Goal: Task Accomplishment & Management: Manage account settings

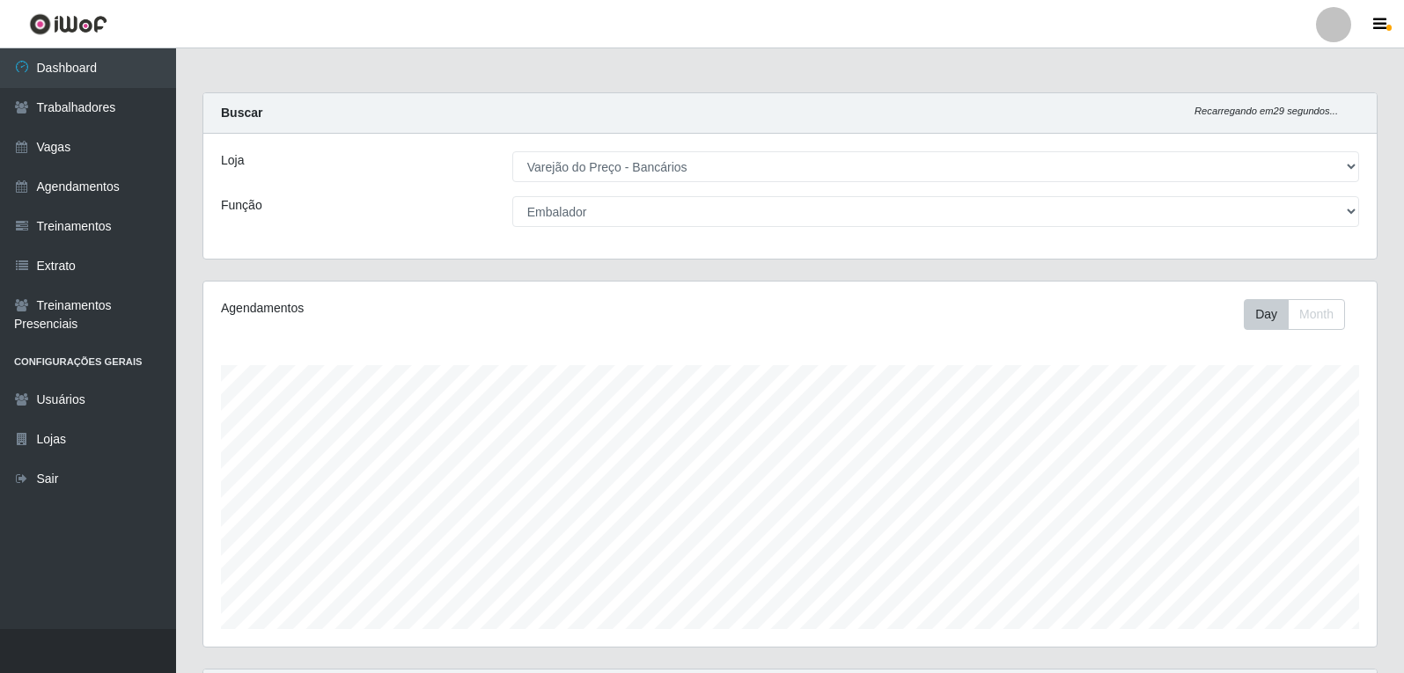
select select "157"
select select "1"
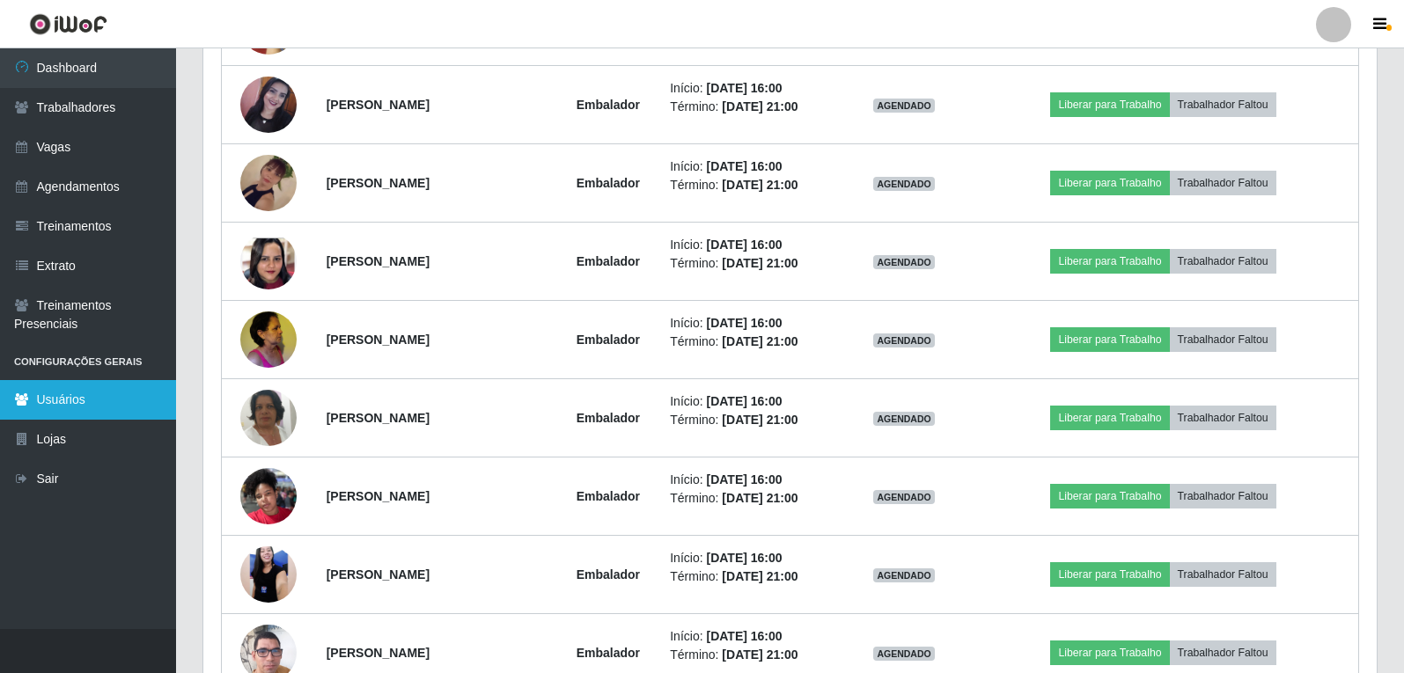
scroll to position [1292, 0]
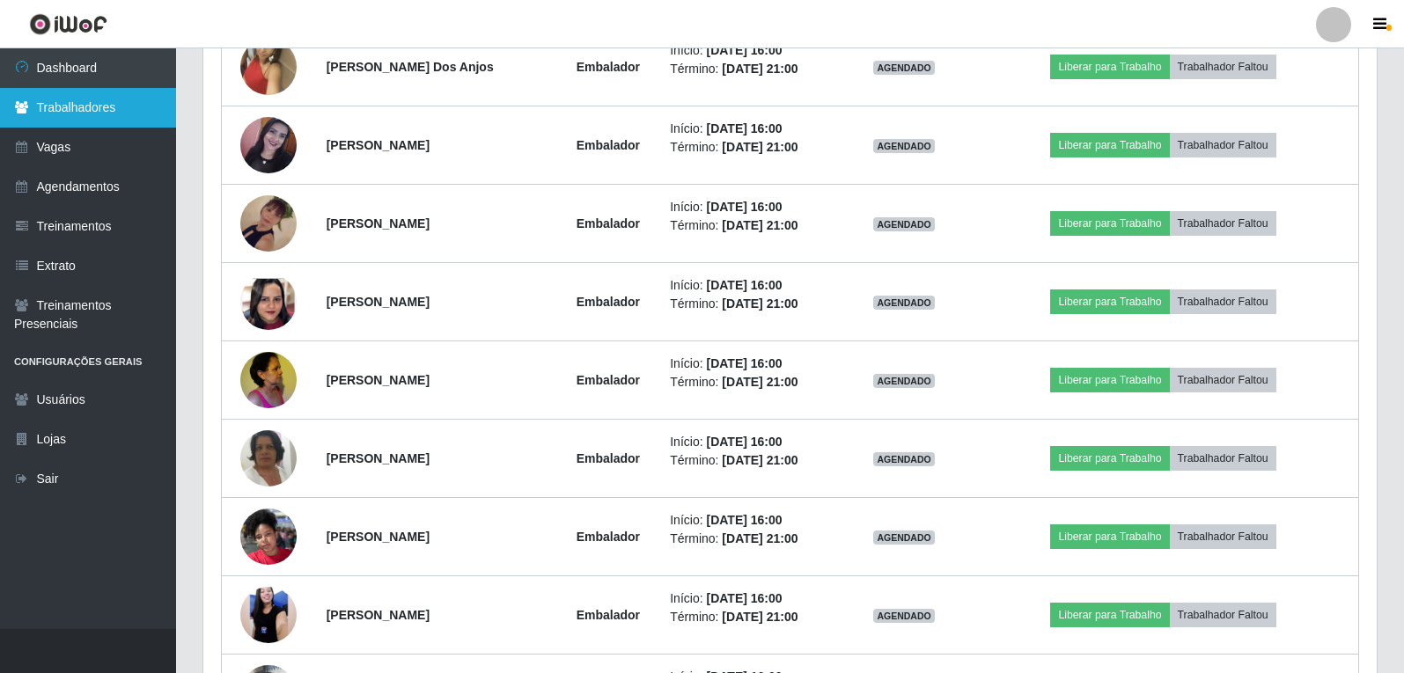
click at [67, 109] on link "Trabalhadores" at bounding box center [88, 108] width 176 height 40
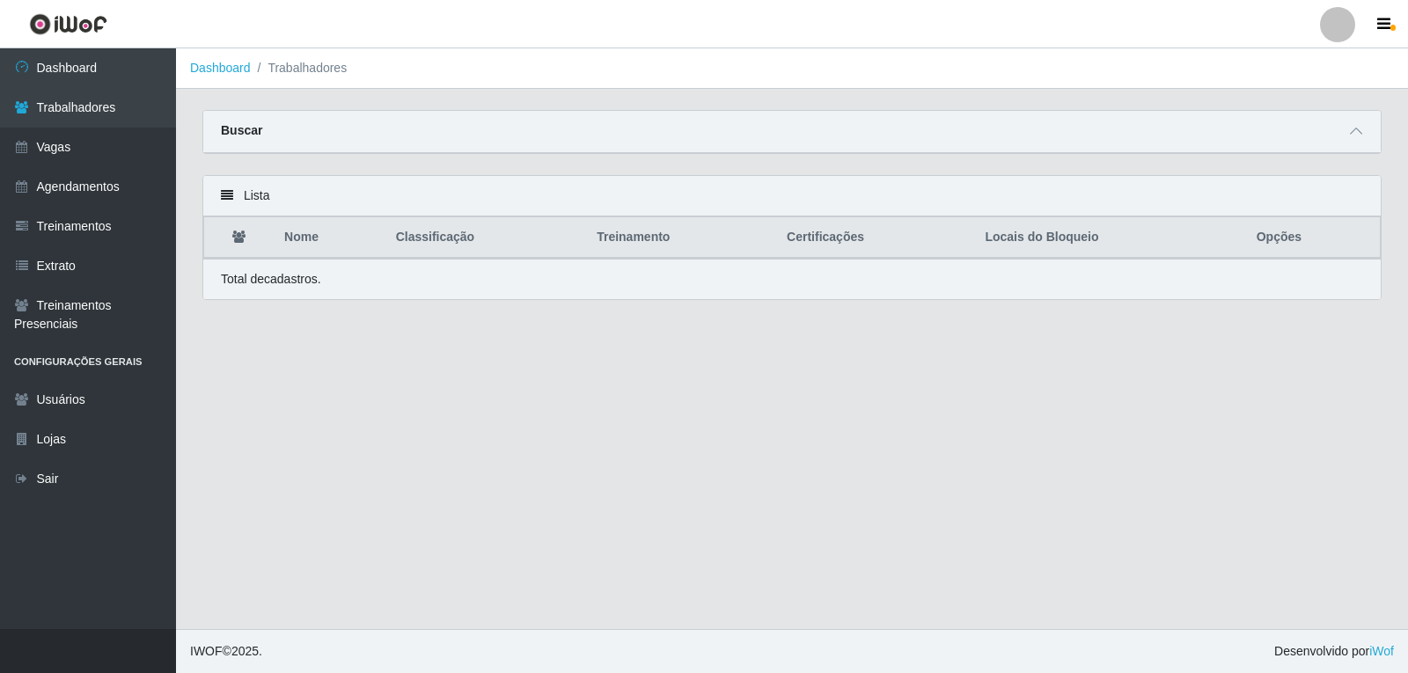
click at [395, 143] on div "Buscar" at bounding box center [792, 132] width 1178 height 42
click at [1353, 144] on div "Buscar" at bounding box center [792, 132] width 1178 height 42
click at [1360, 129] on icon at bounding box center [1356, 131] width 12 height 12
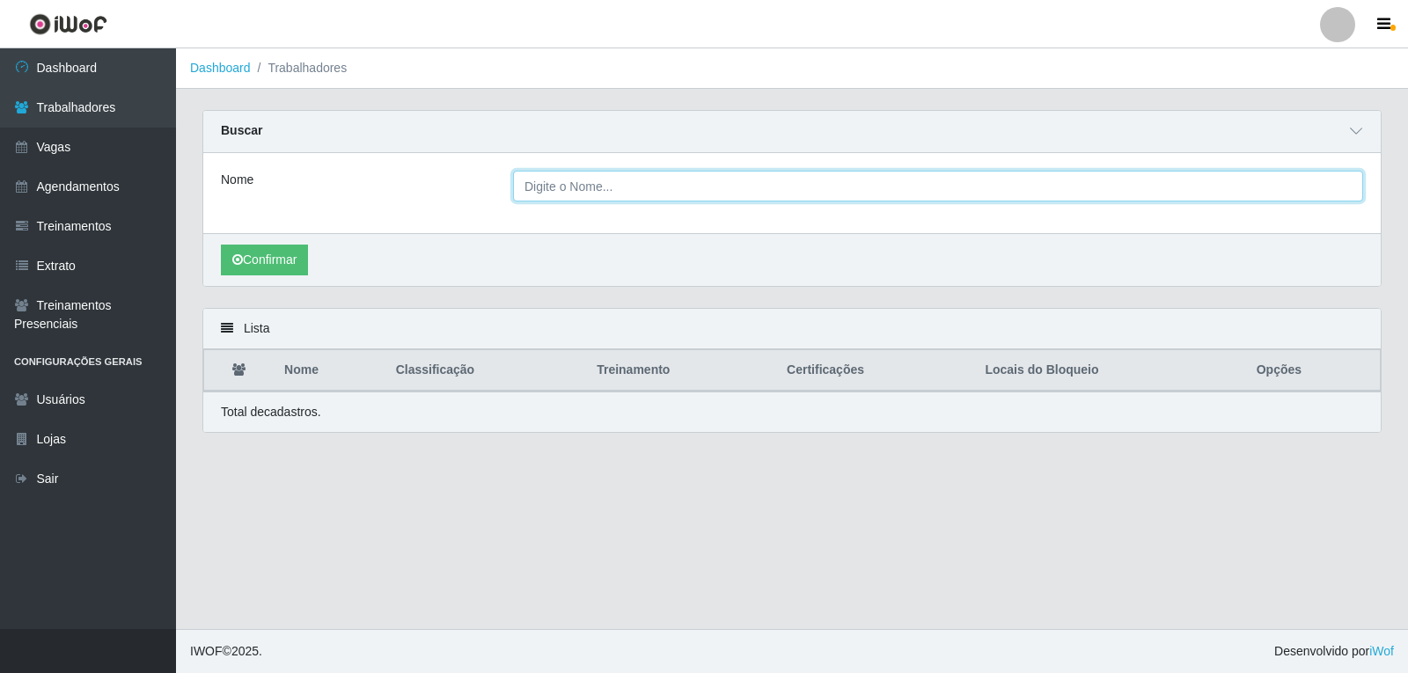
click at [753, 200] on input "Nome" at bounding box center [938, 186] width 850 height 31
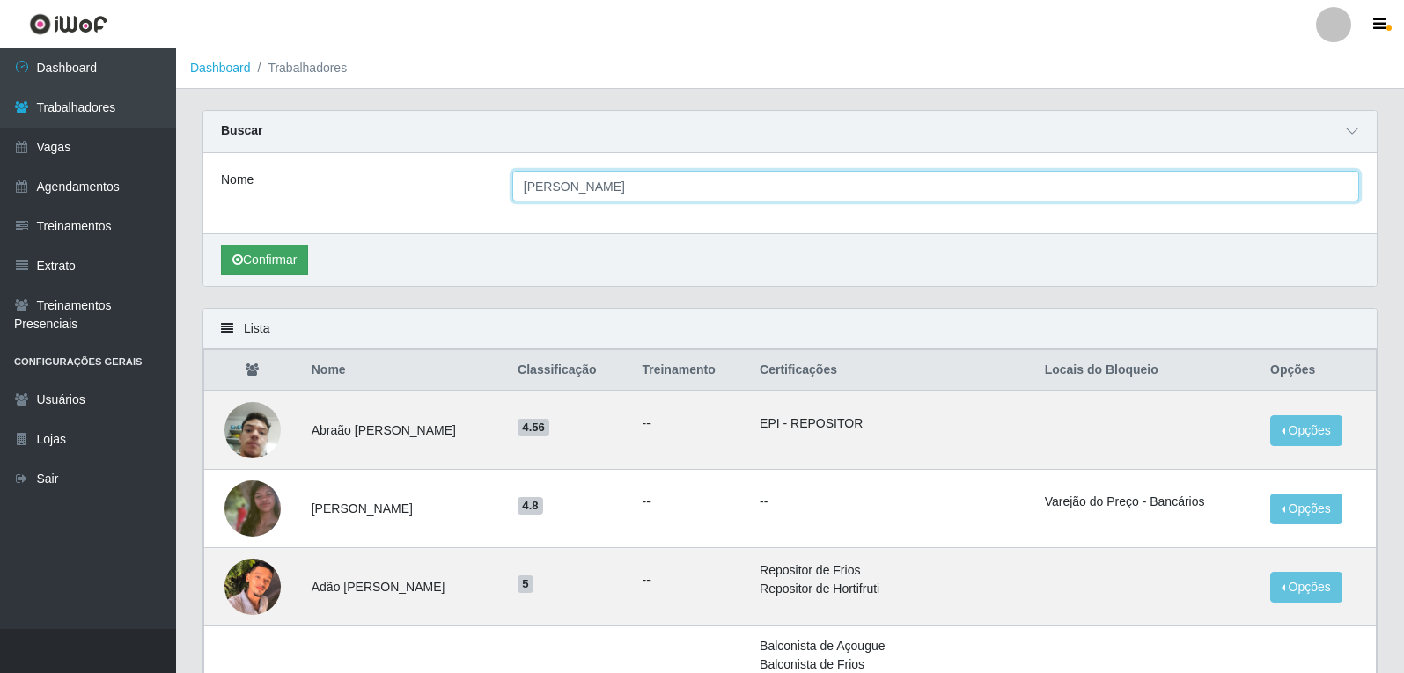
type input "[PERSON_NAME]"
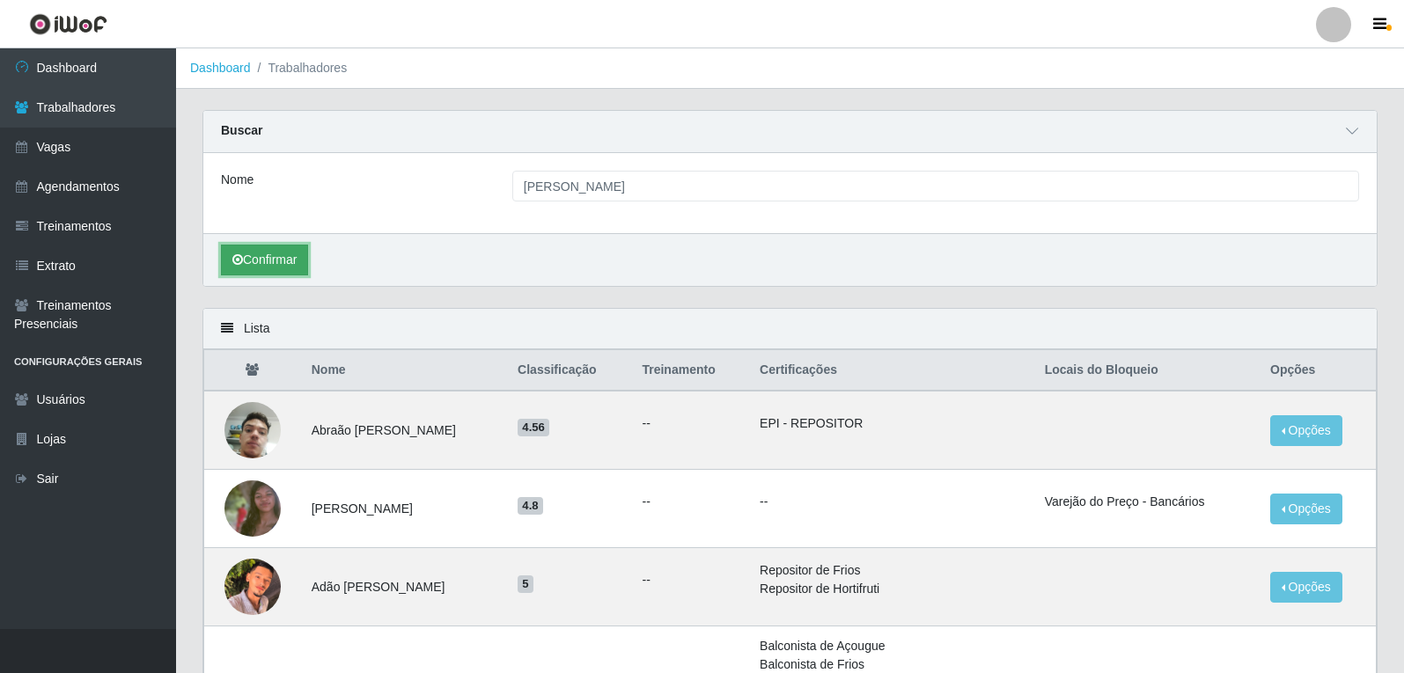
click at [290, 268] on button "Confirmar" at bounding box center [264, 260] width 87 height 31
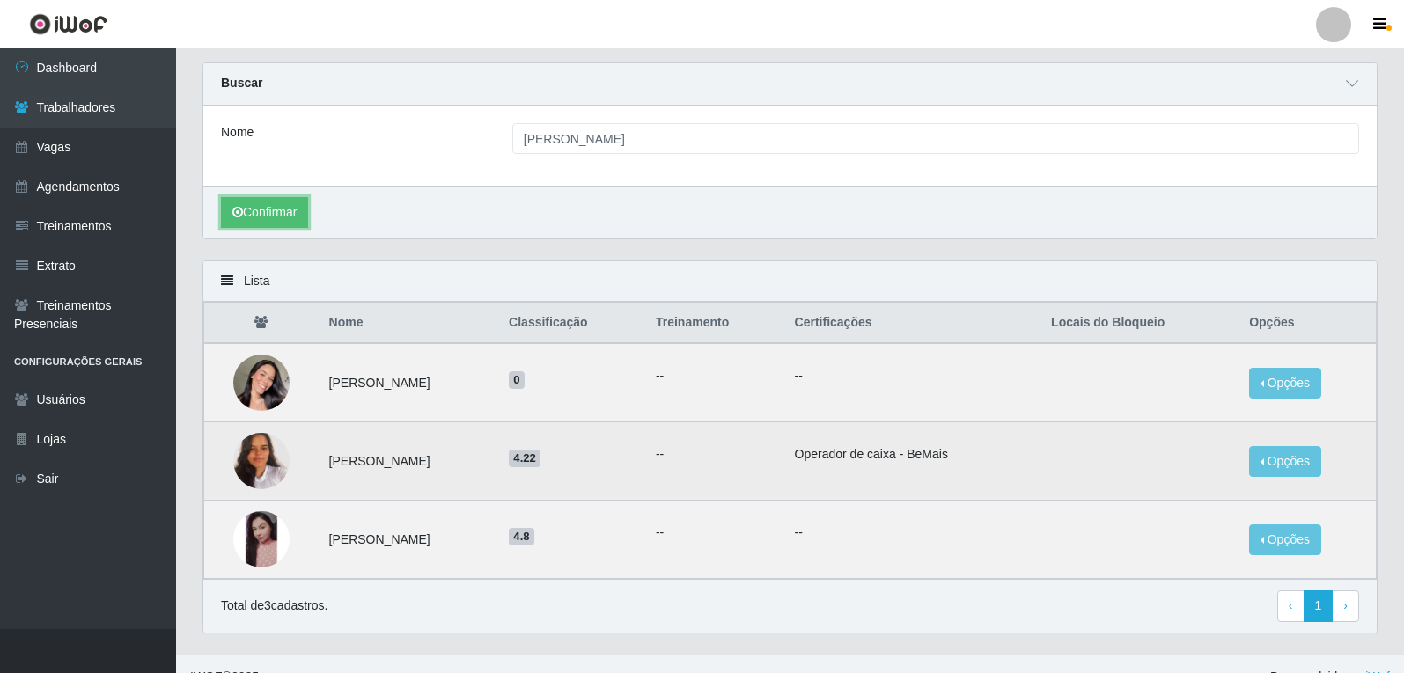
scroll to position [74, 0]
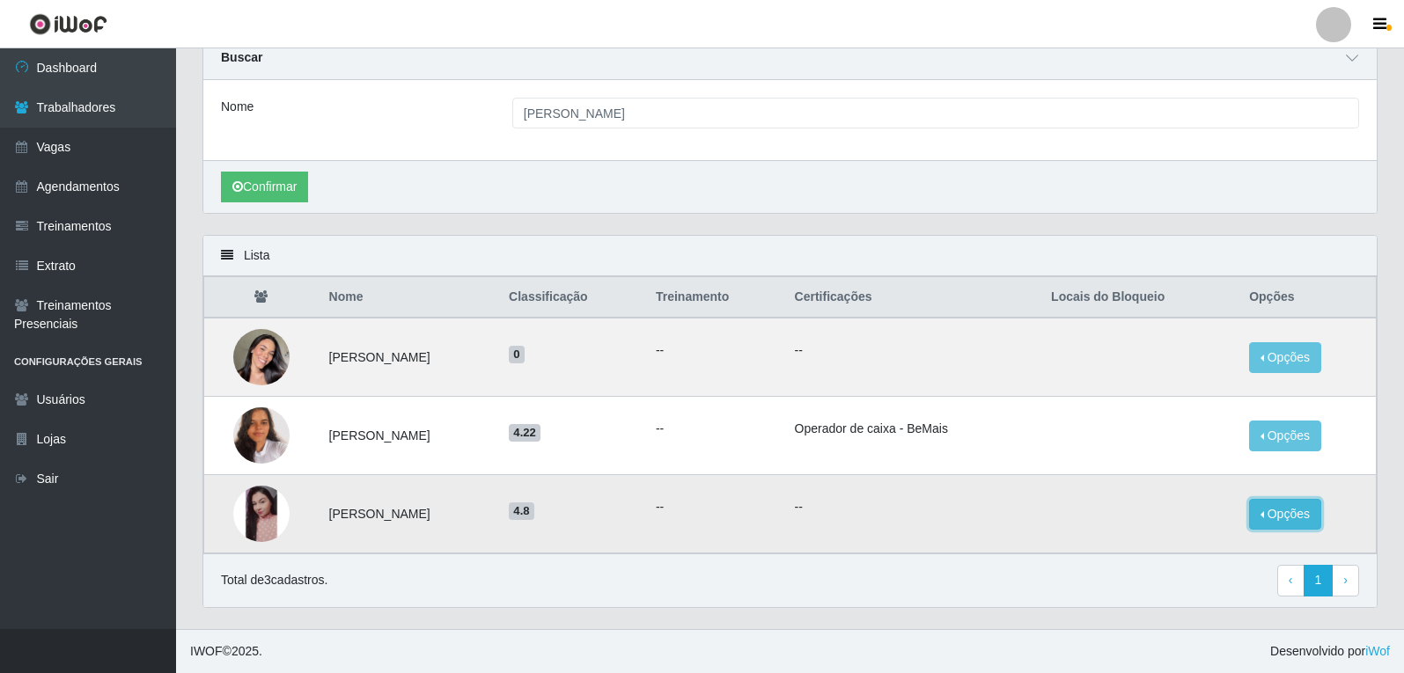
click at [1318, 518] on button "Opções" at bounding box center [1285, 514] width 72 height 31
click at [1202, 522] on button "Bloquear - Loja" at bounding box center [1176, 531] width 142 height 36
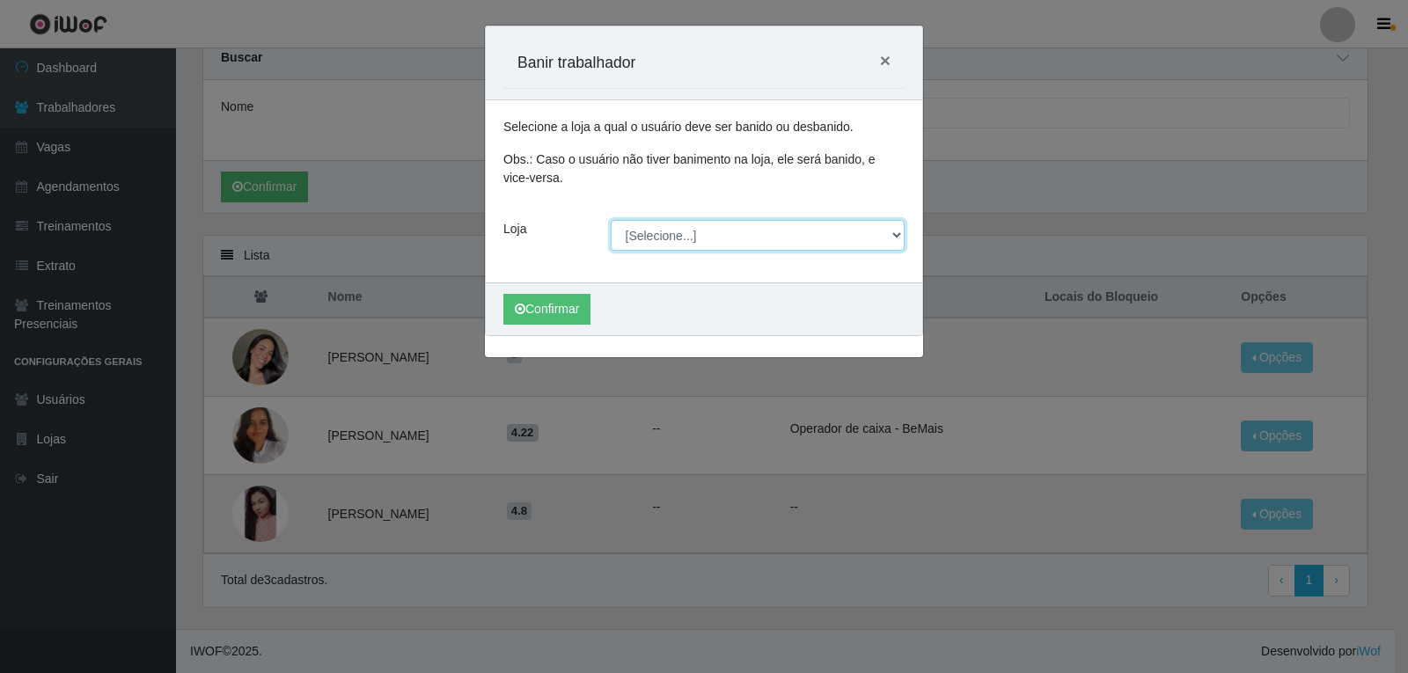
click at [660, 245] on select "[Selecione...] Varejão do Preço - Bancários" at bounding box center [758, 235] width 295 height 31
select select "157"
click at [611, 220] on select "[Selecione...] Varejão do Preço - Bancários" at bounding box center [758, 235] width 295 height 31
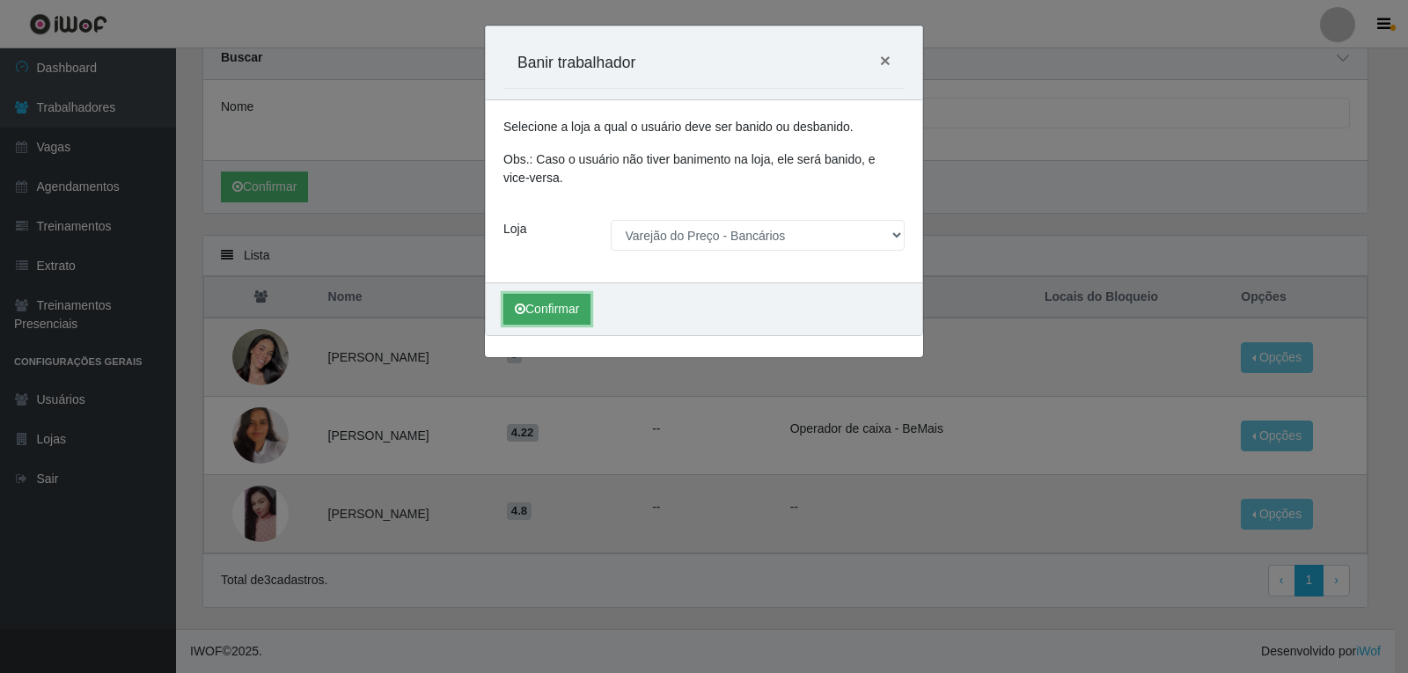
click at [574, 305] on button "Confirmar" at bounding box center [546, 309] width 87 height 31
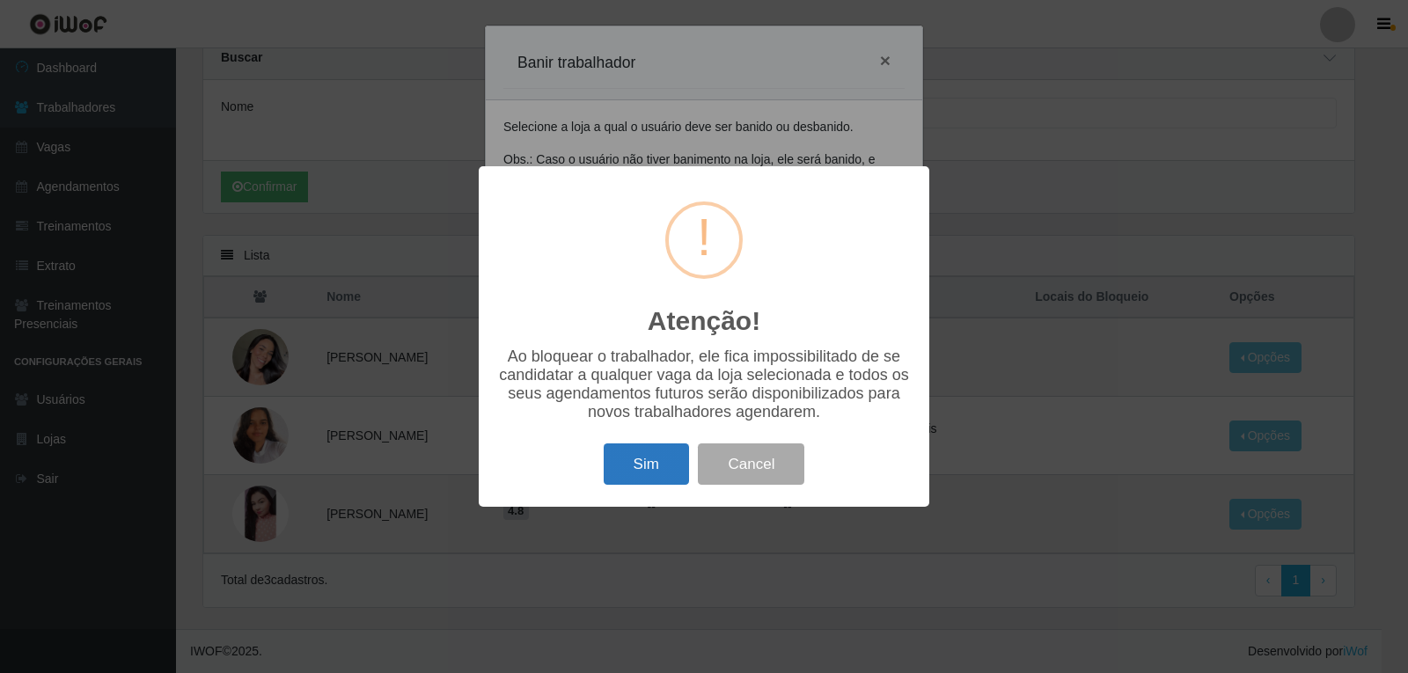
click at [655, 467] on button "Sim" at bounding box center [646, 464] width 85 height 41
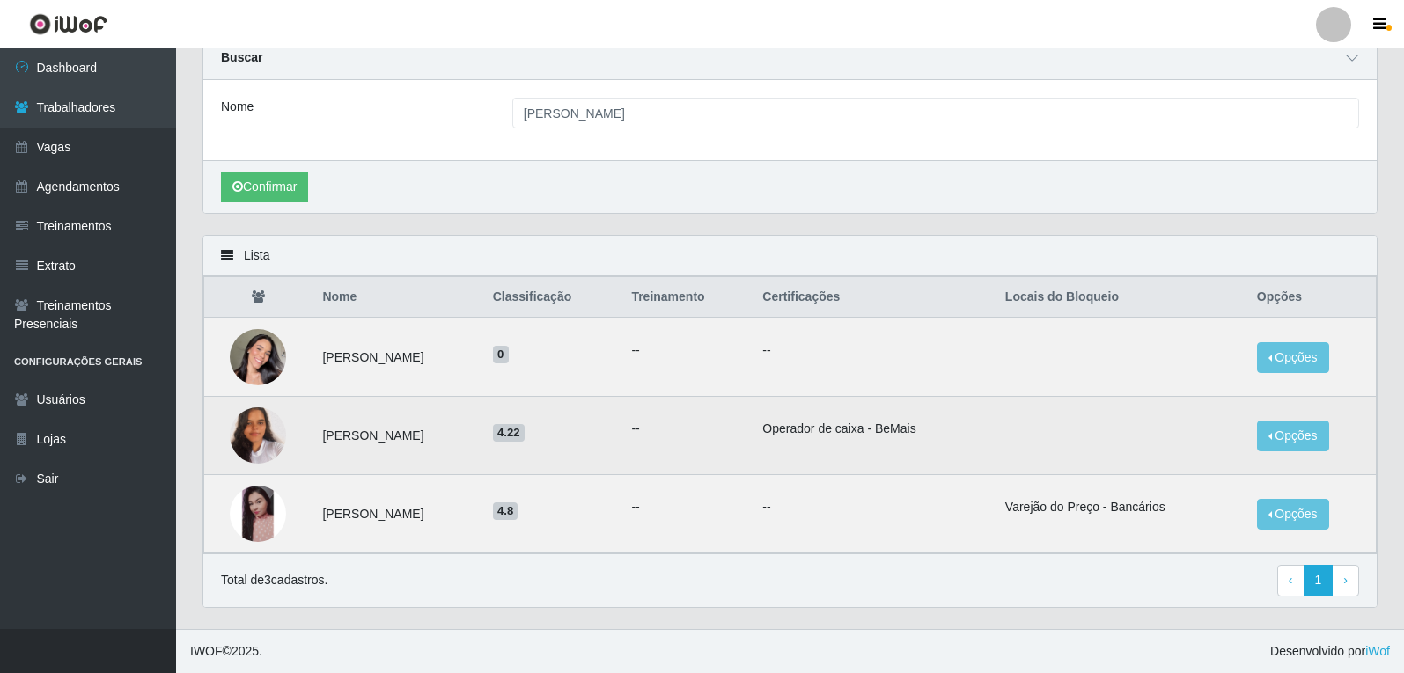
scroll to position [0, 0]
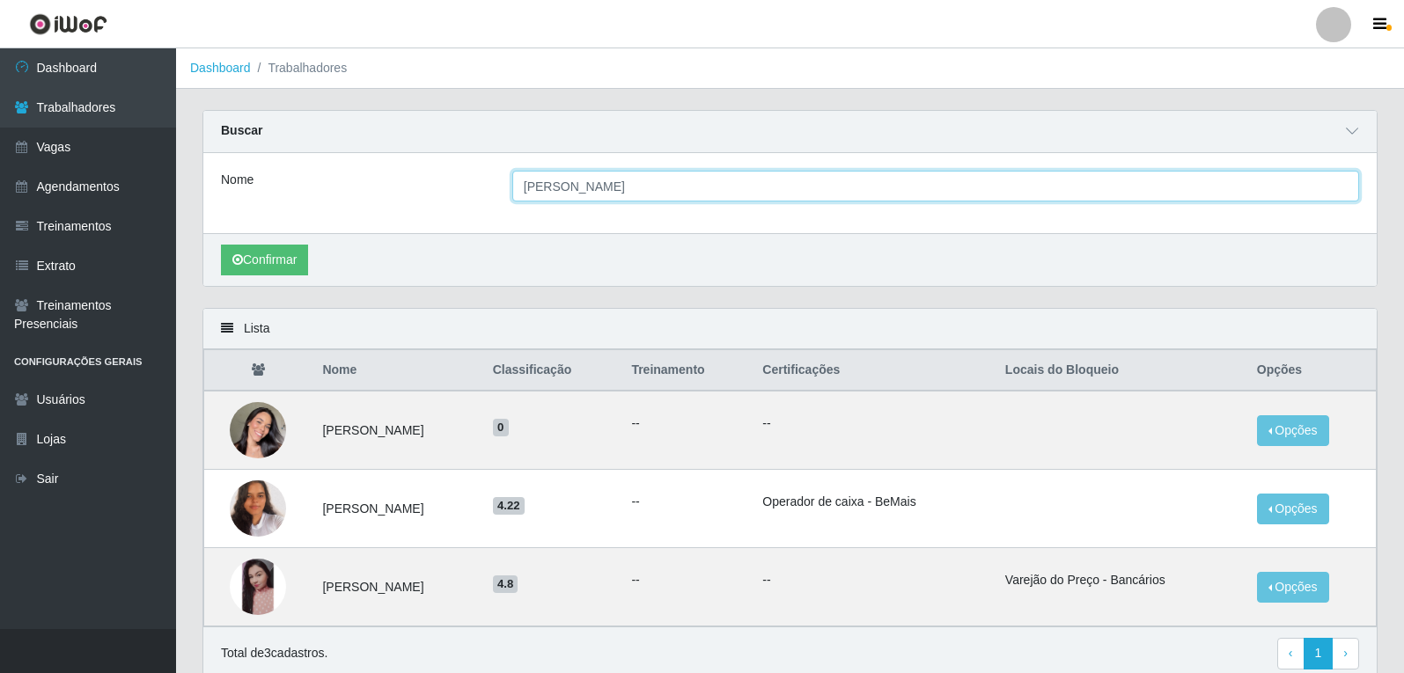
click at [653, 179] on input "[PERSON_NAME]" at bounding box center [935, 186] width 847 height 31
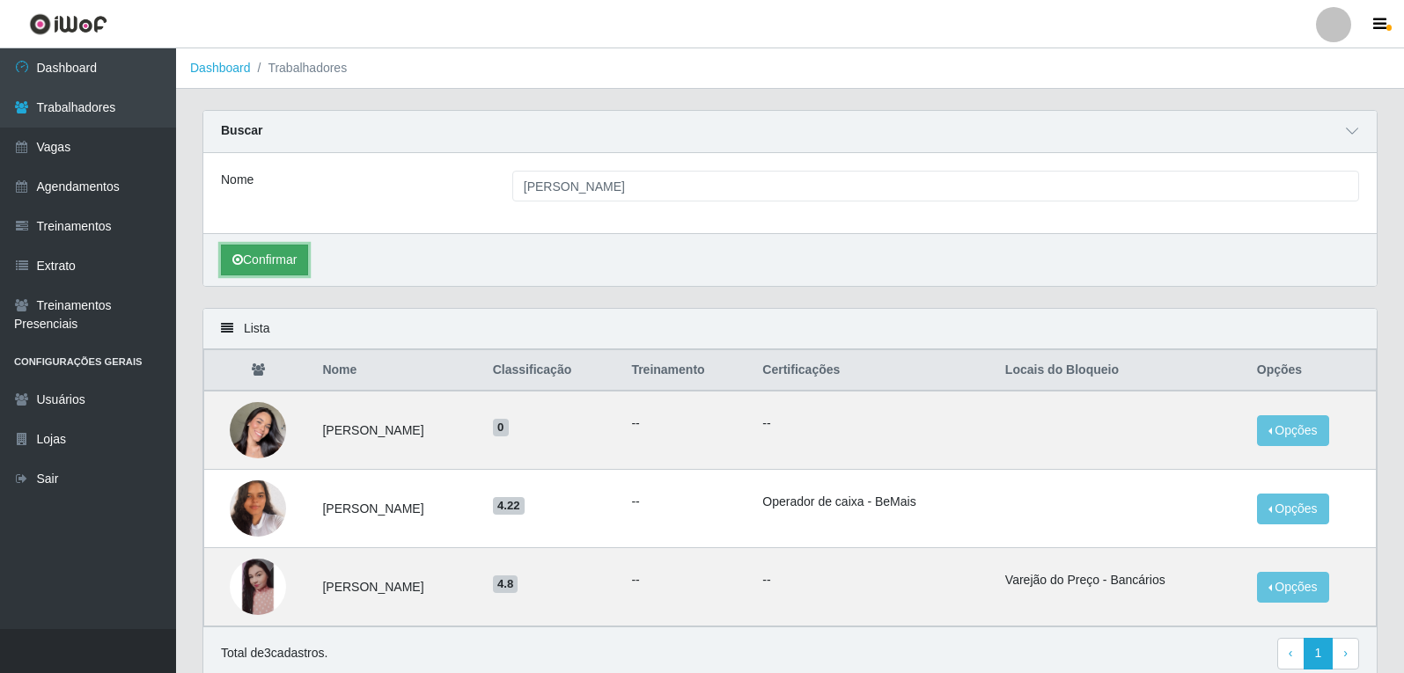
click at [289, 256] on button "Confirmar" at bounding box center [264, 260] width 87 height 31
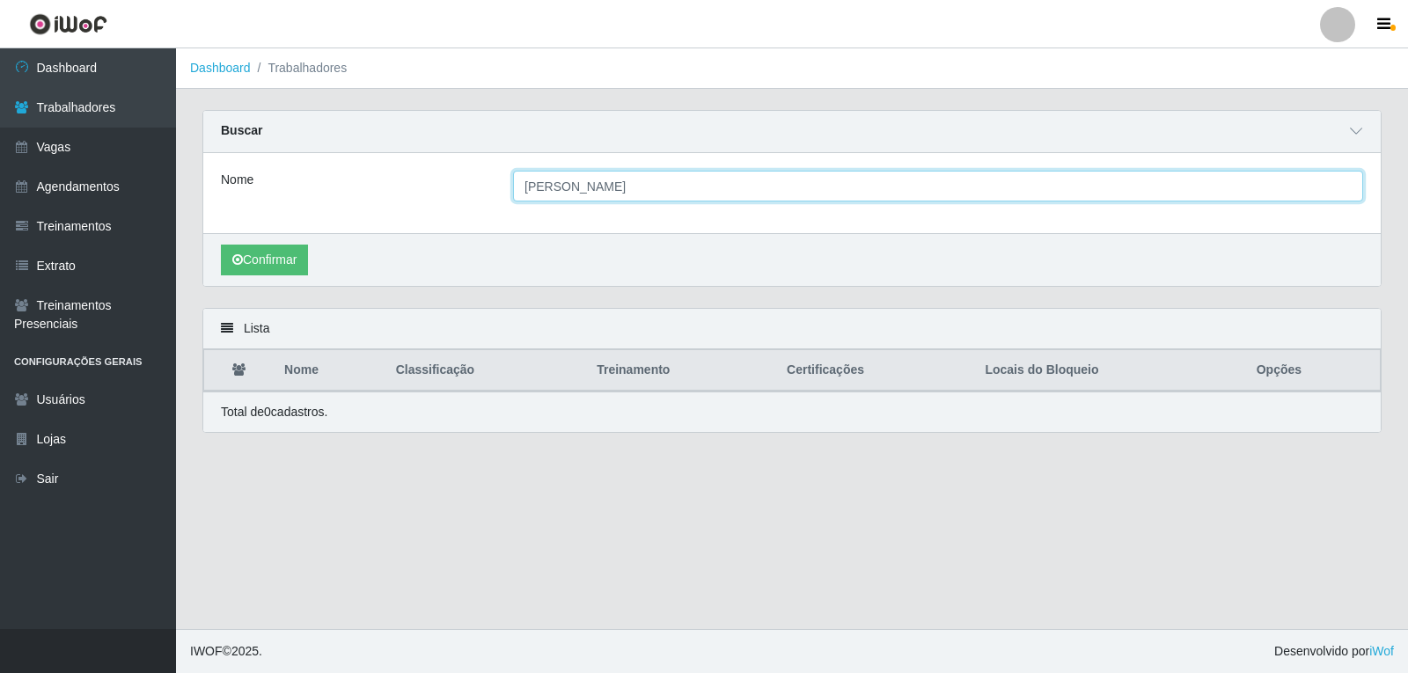
click at [665, 197] on input "[PERSON_NAME]" at bounding box center [938, 186] width 850 height 31
click at [221, 245] on button "Confirmar" at bounding box center [264, 260] width 87 height 31
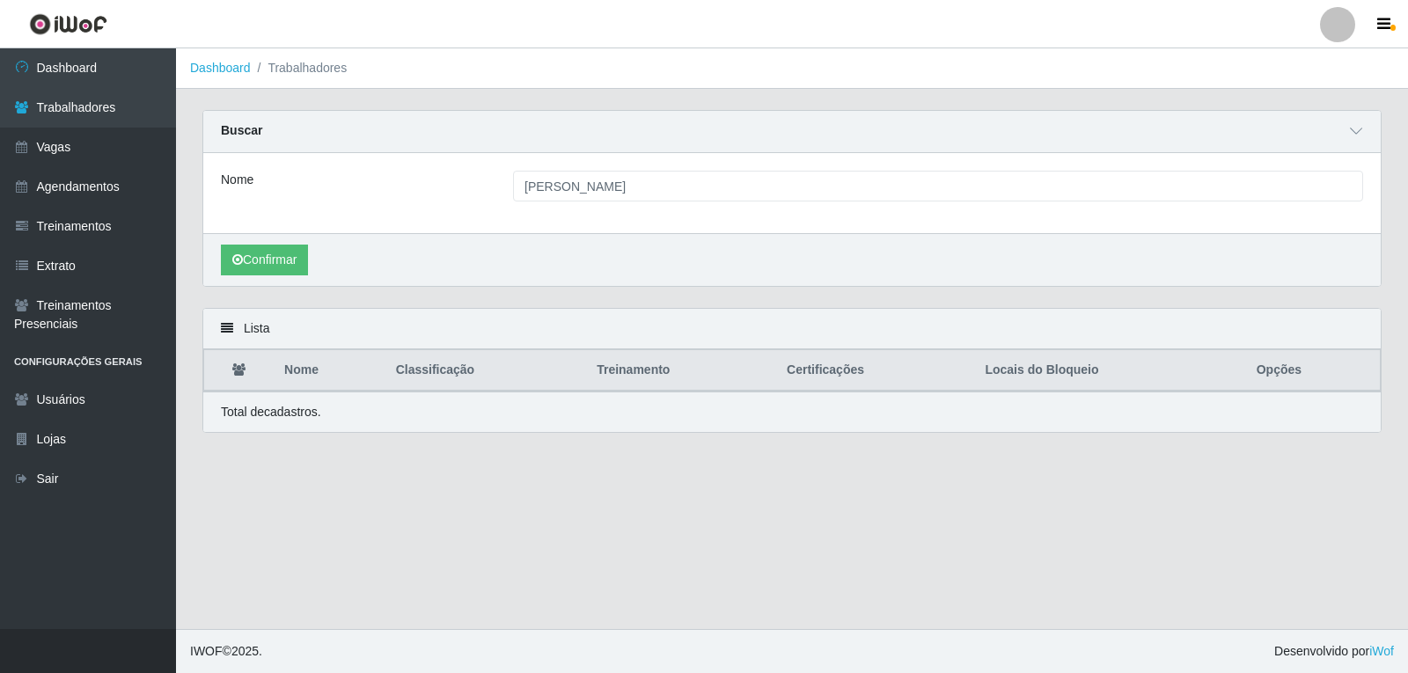
click at [303, 279] on div "Confirmar" at bounding box center [792, 259] width 1178 height 53
click at [304, 263] on button "Confirmar" at bounding box center [264, 260] width 87 height 31
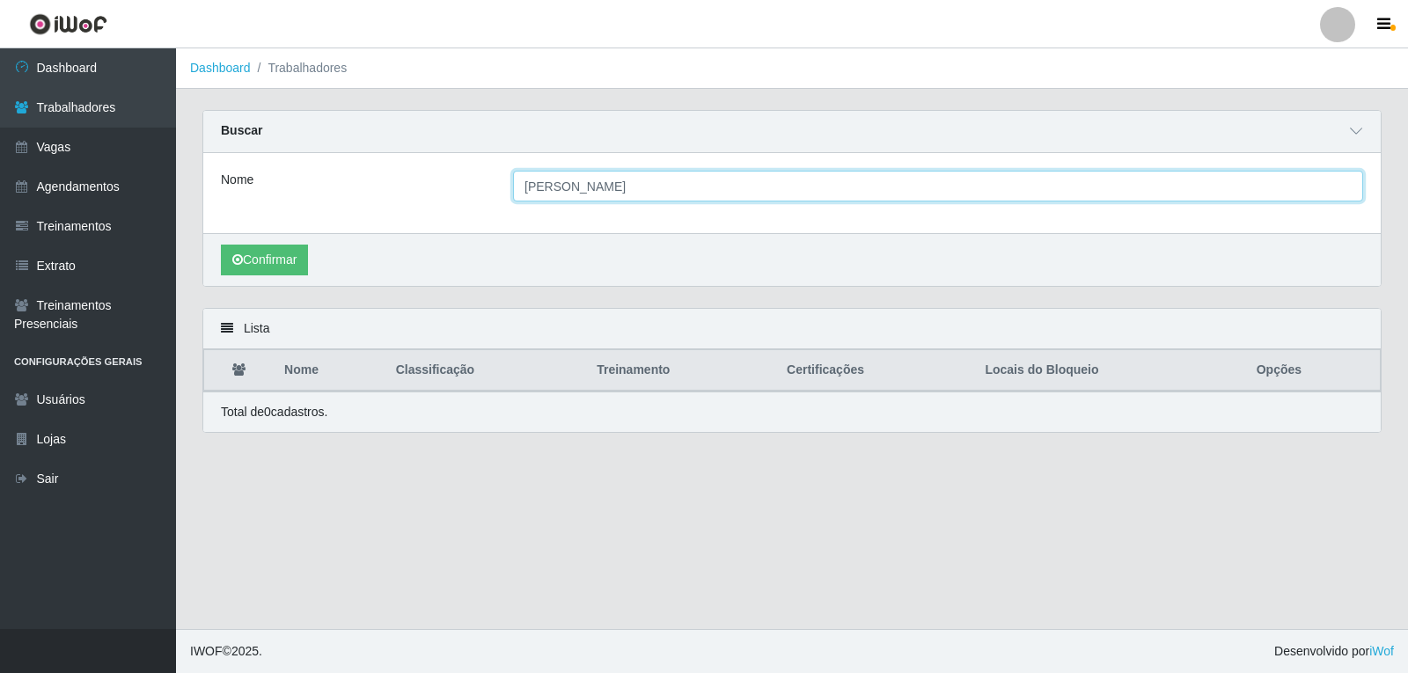
click at [624, 201] on input "[PERSON_NAME]" at bounding box center [938, 186] width 850 height 31
click at [625, 199] on input "[PERSON_NAME]" at bounding box center [938, 186] width 850 height 31
click at [622, 199] on input "[PERSON_NAME]" at bounding box center [938, 186] width 850 height 31
type input "[PERSON_NAME]"
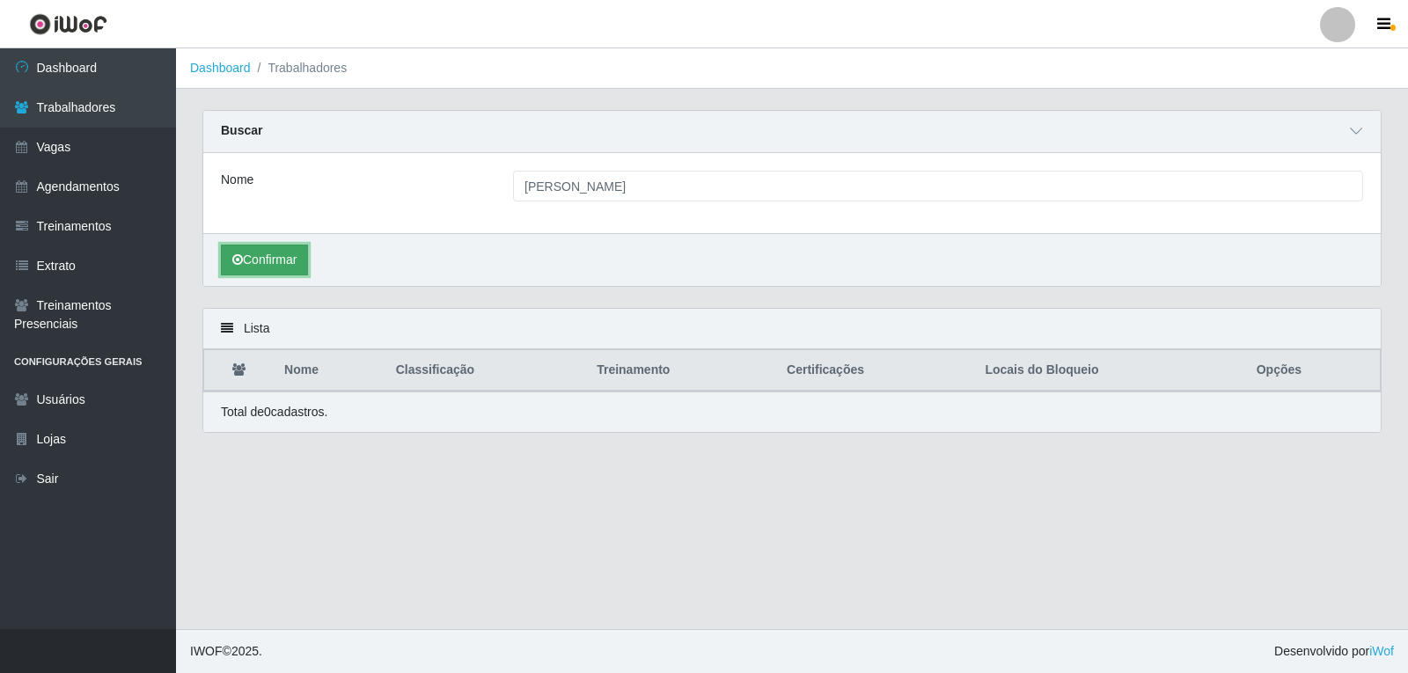
click at [280, 246] on button "Confirmar" at bounding box center [264, 260] width 87 height 31
click at [284, 253] on button "Confirmar" at bounding box center [264, 260] width 87 height 31
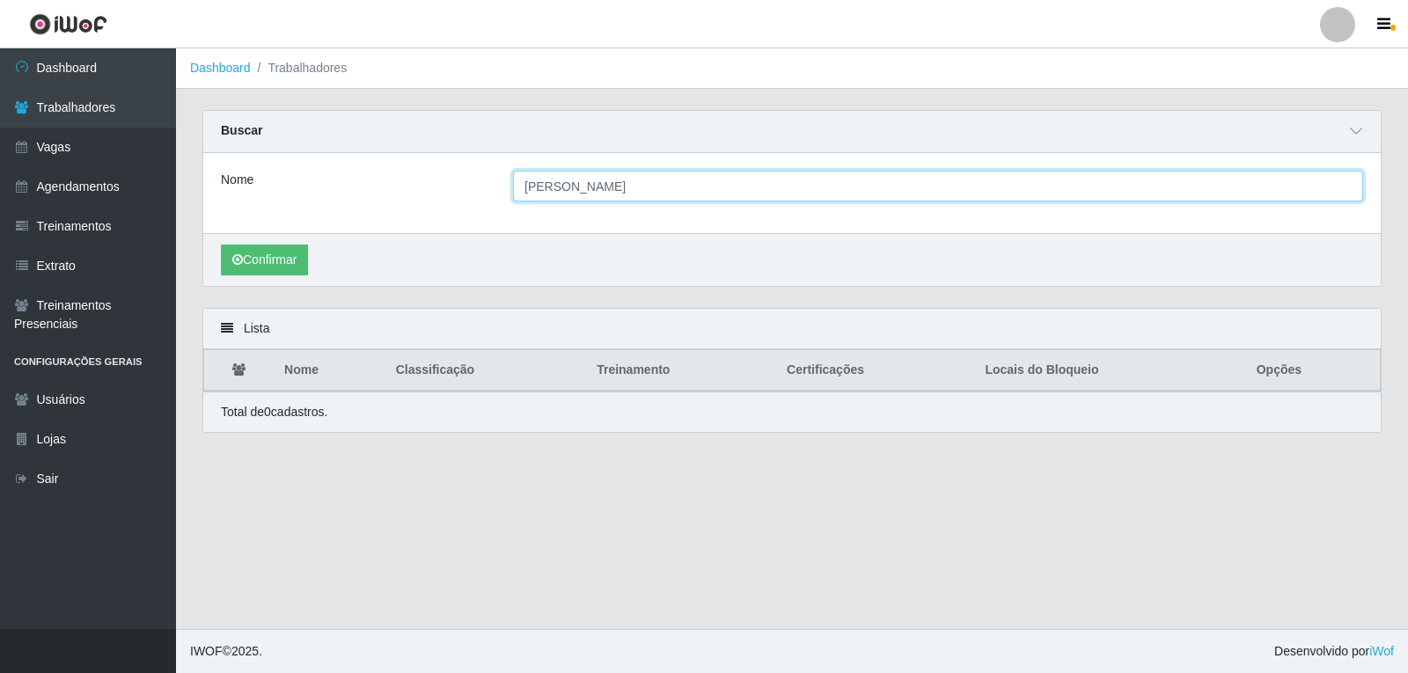
click at [621, 202] on input "[PERSON_NAME]" at bounding box center [938, 186] width 850 height 31
click at [622, 199] on input "[PERSON_NAME]" at bounding box center [938, 186] width 850 height 31
type input "[PERSON_NAME]"
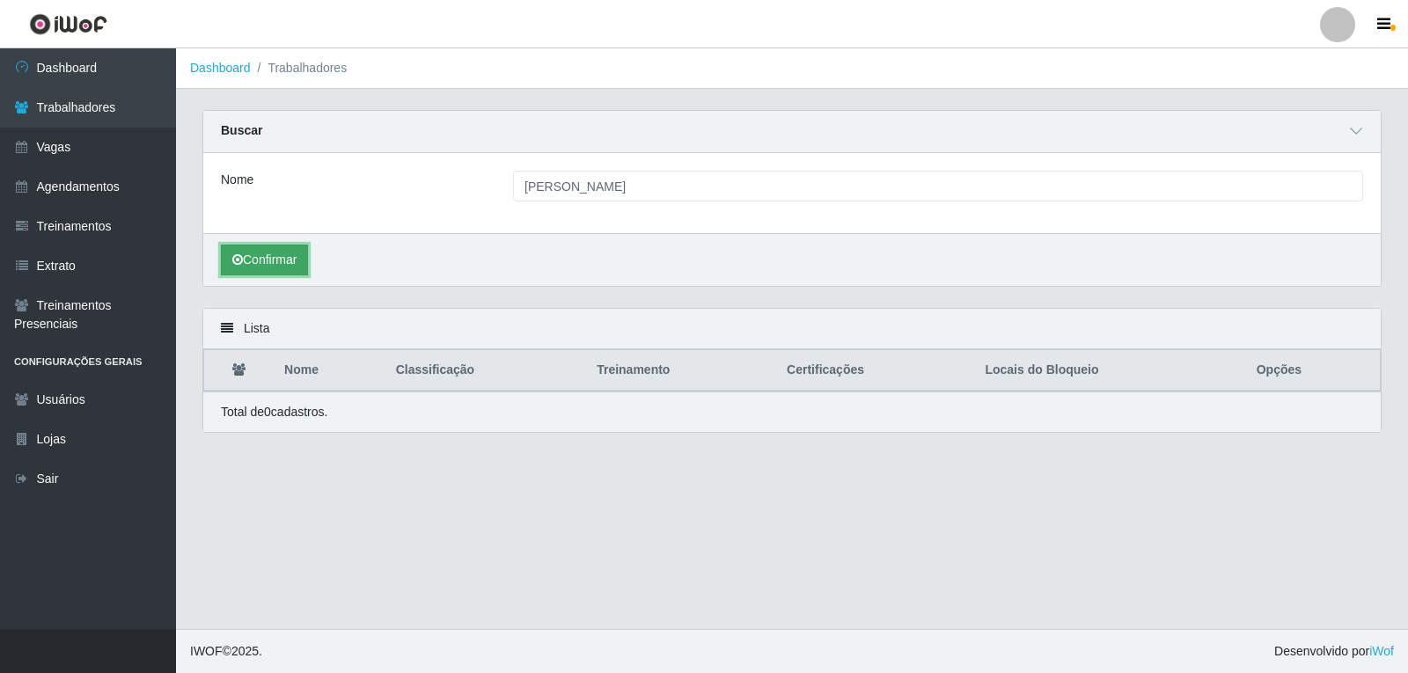
click at [288, 272] on button "Confirmar" at bounding box center [264, 260] width 87 height 31
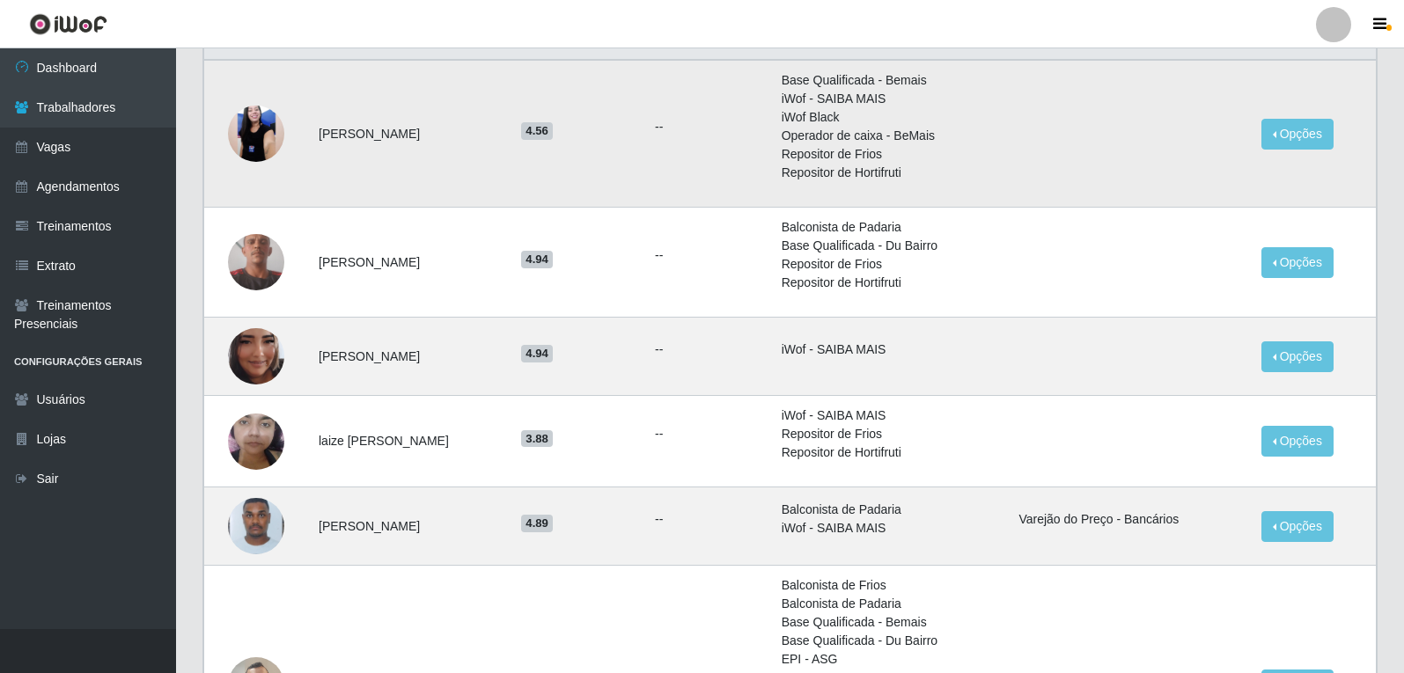
scroll to position [352, 0]
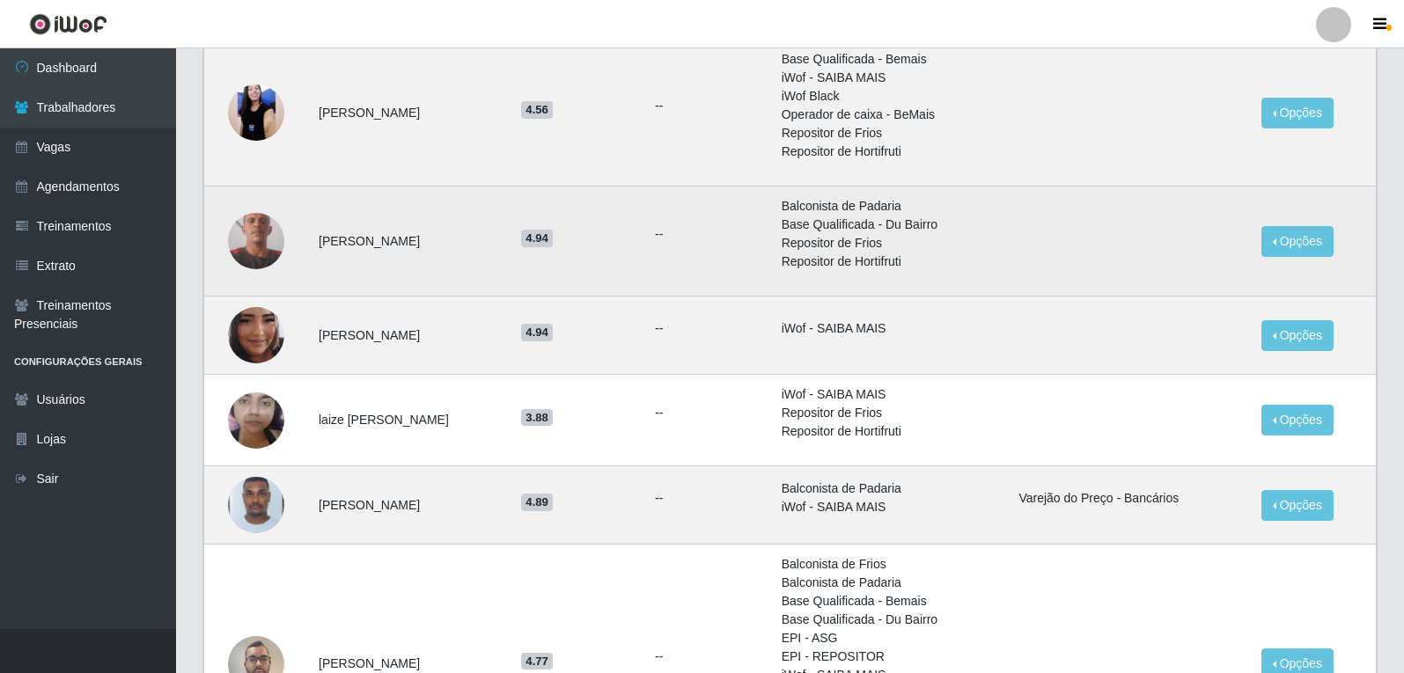
click at [261, 246] on img at bounding box center [256, 241] width 56 height 125
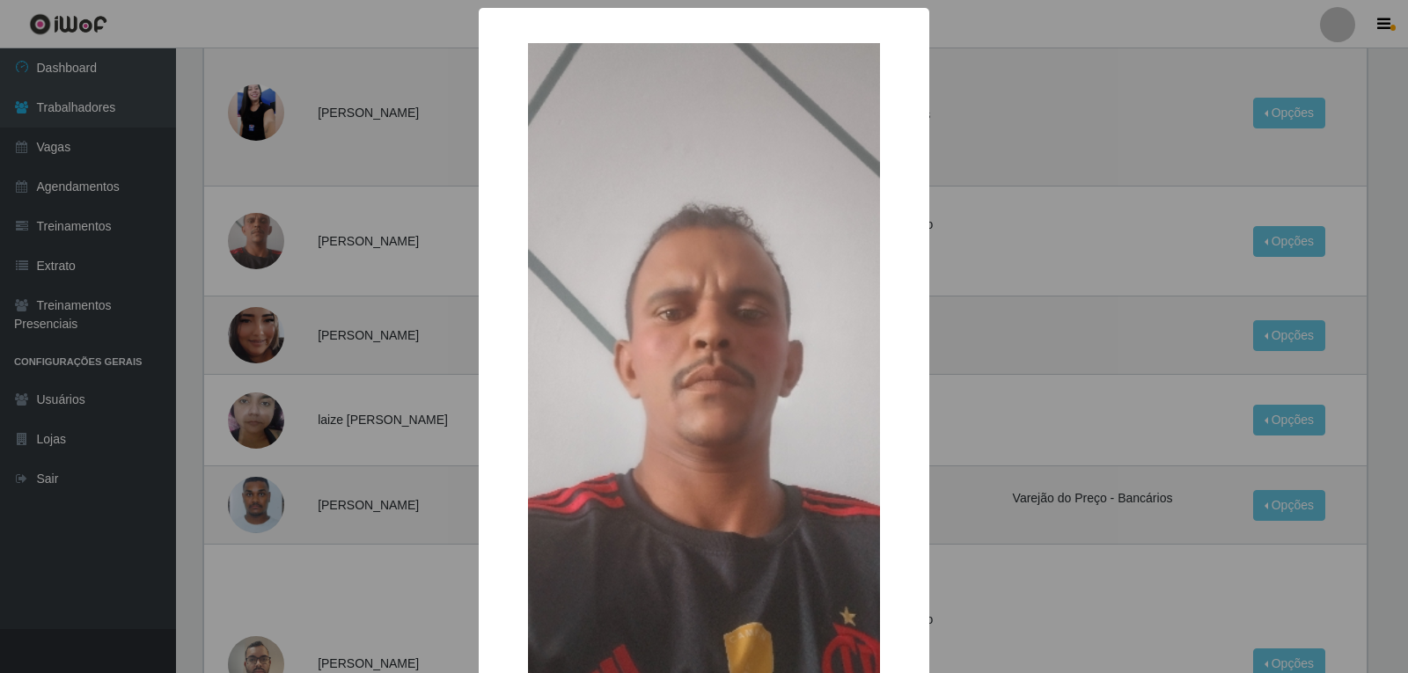
click at [261, 245] on div "× OK Cancel" at bounding box center [704, 336] width 1408 height 673
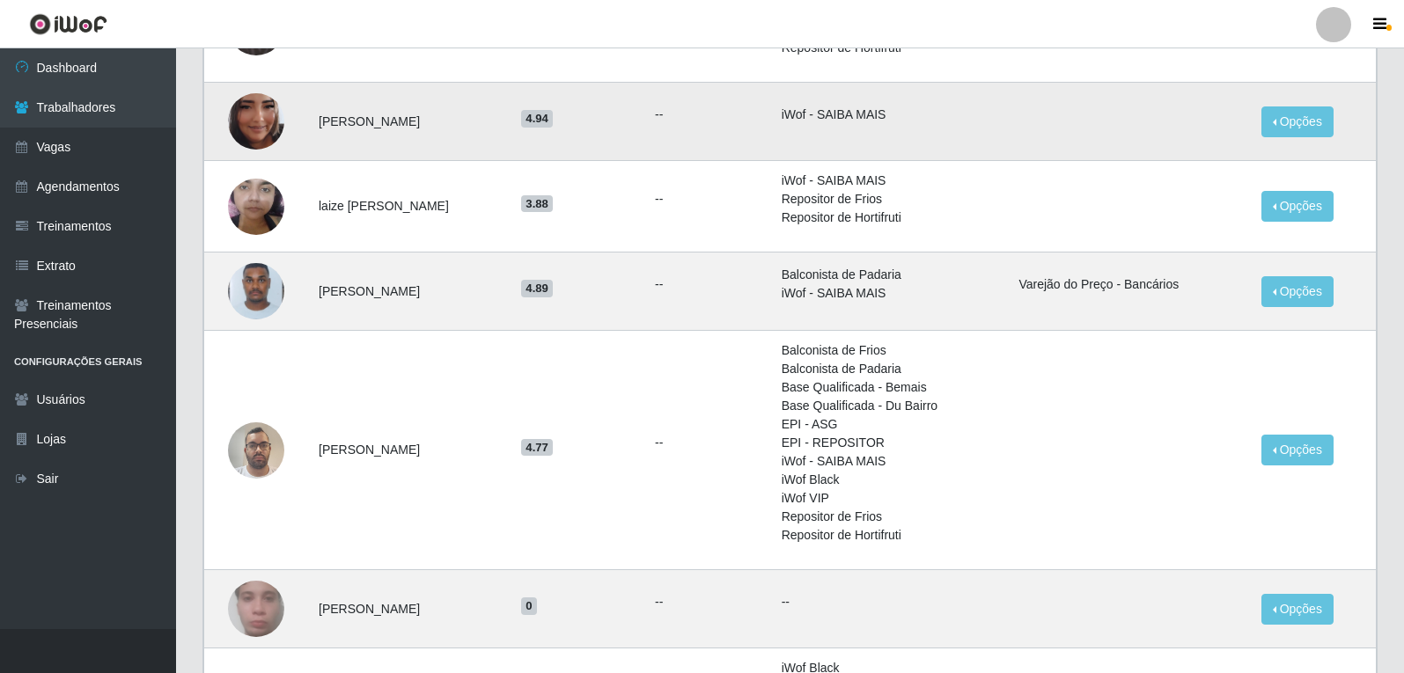
scroll to position [616, 0]
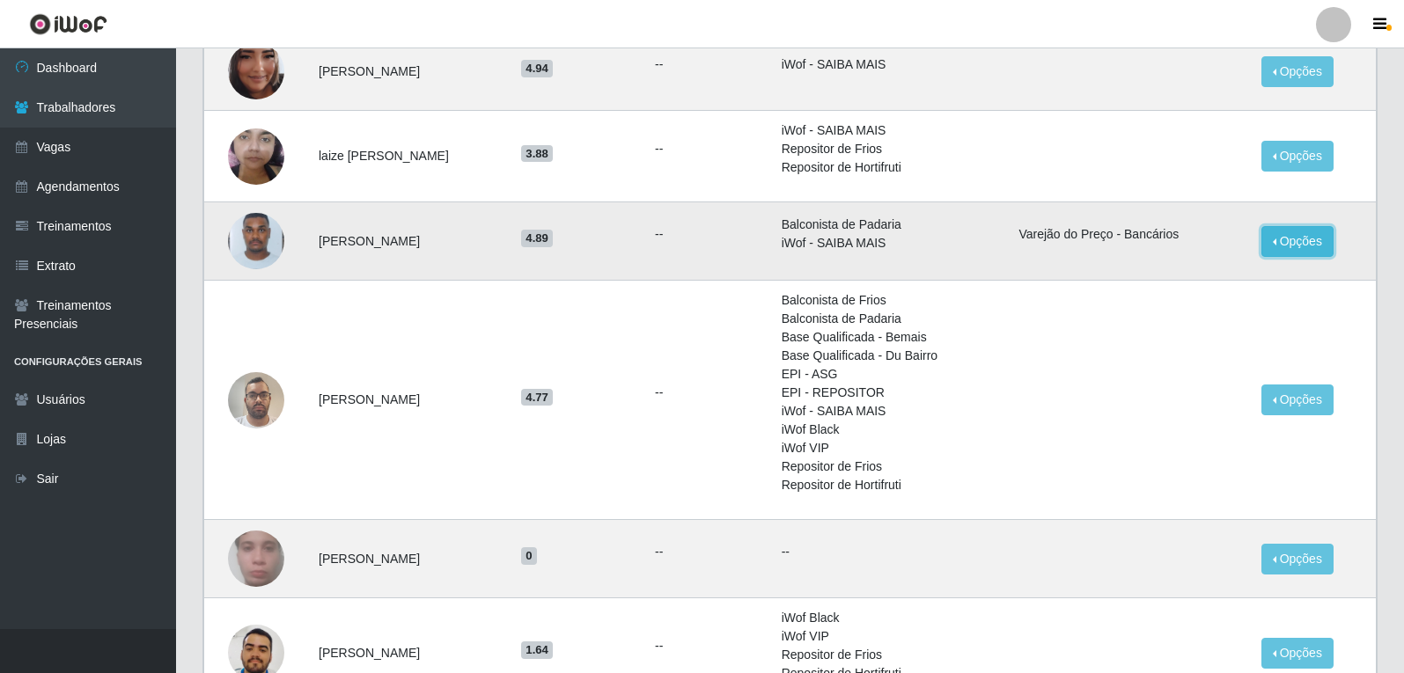
click at [1289, 237] on button "Opções" at bounding box center [1297, 241] width 72 height 31
click at [1289, 236] on button "Opções" at bounding box center [1297, 241] width 72 height 31
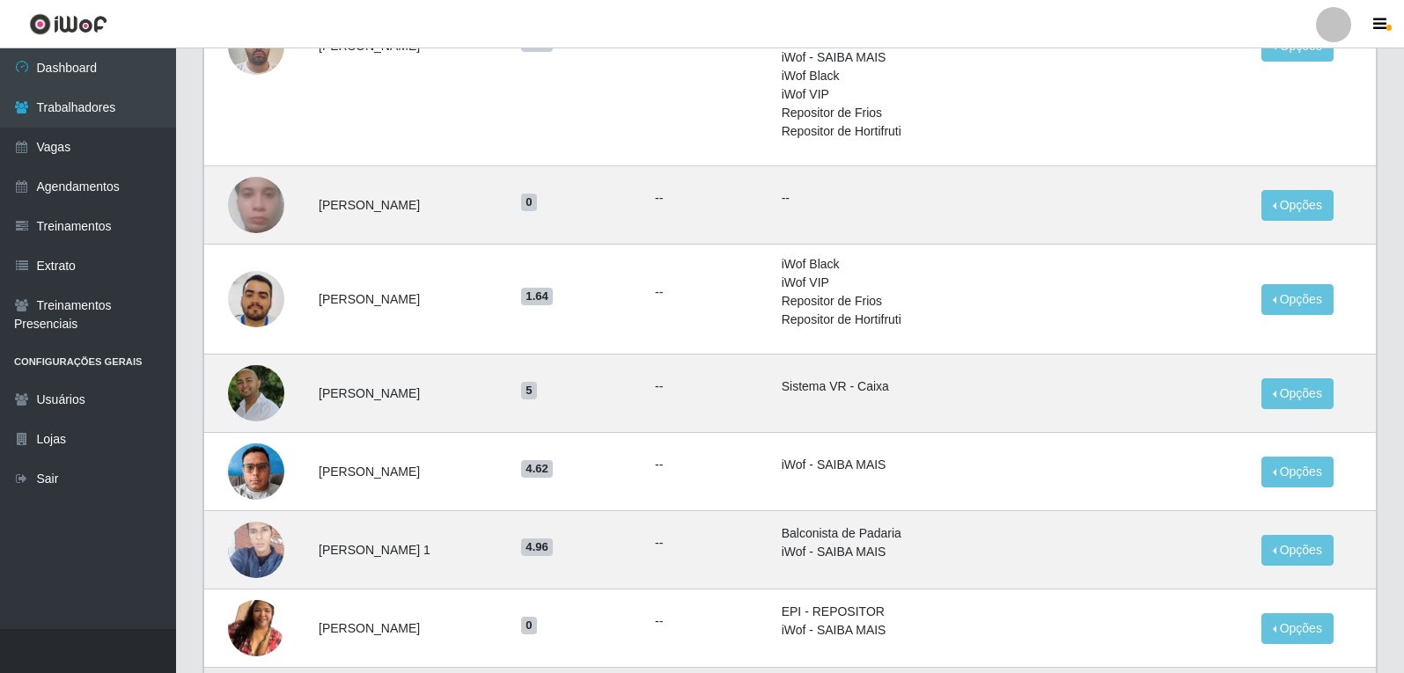
scroll to position [792, 0]
